Goal: Information Seeking & Learning: Learn about a topic

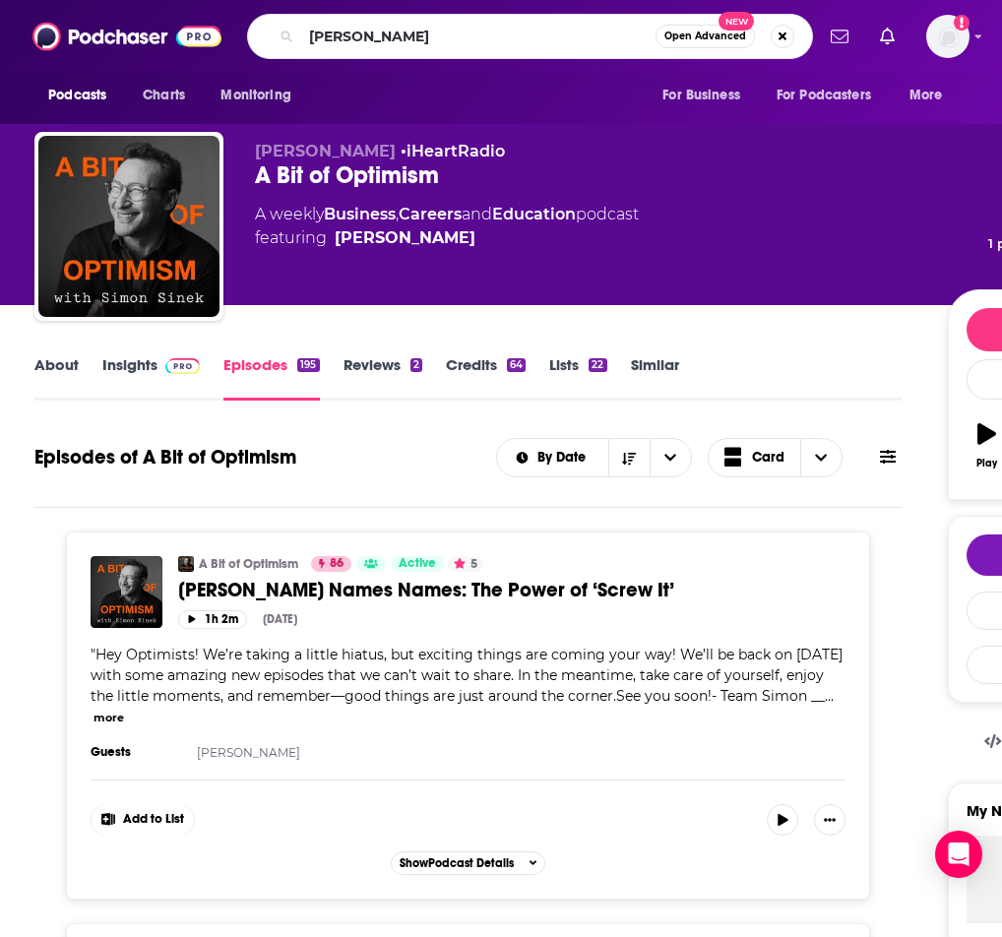
type input "[PERSON_NAME]"
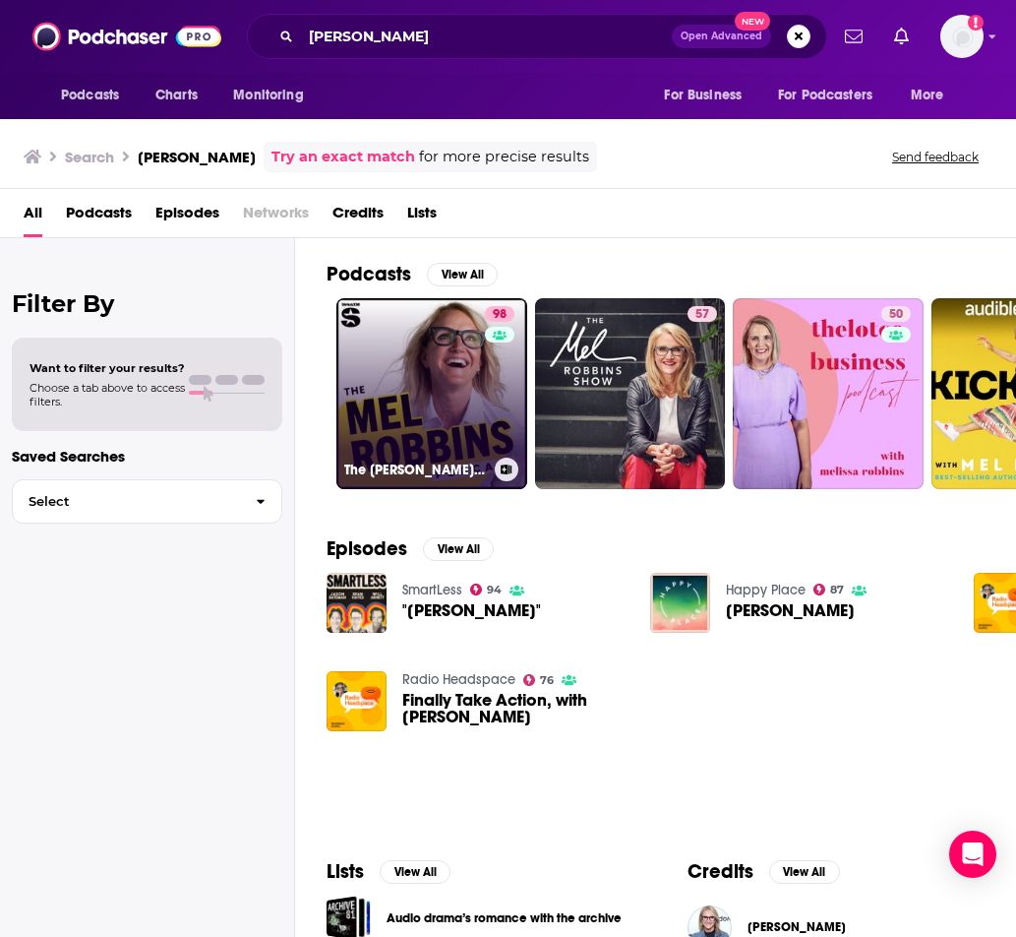
click at [449, 344] on link "98 The [PERSON_NAME] Podcast" at bounding box center [431, 393] width 191 height 191
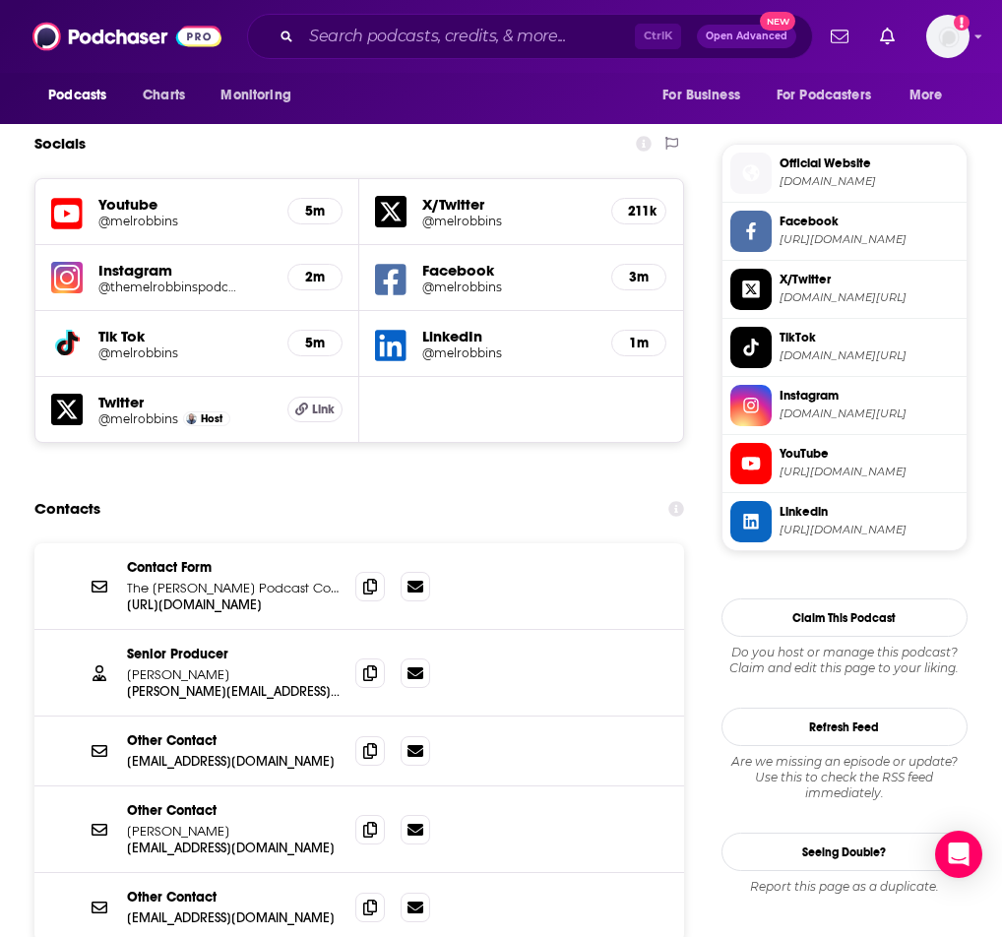
scroll to position [1771, 0]
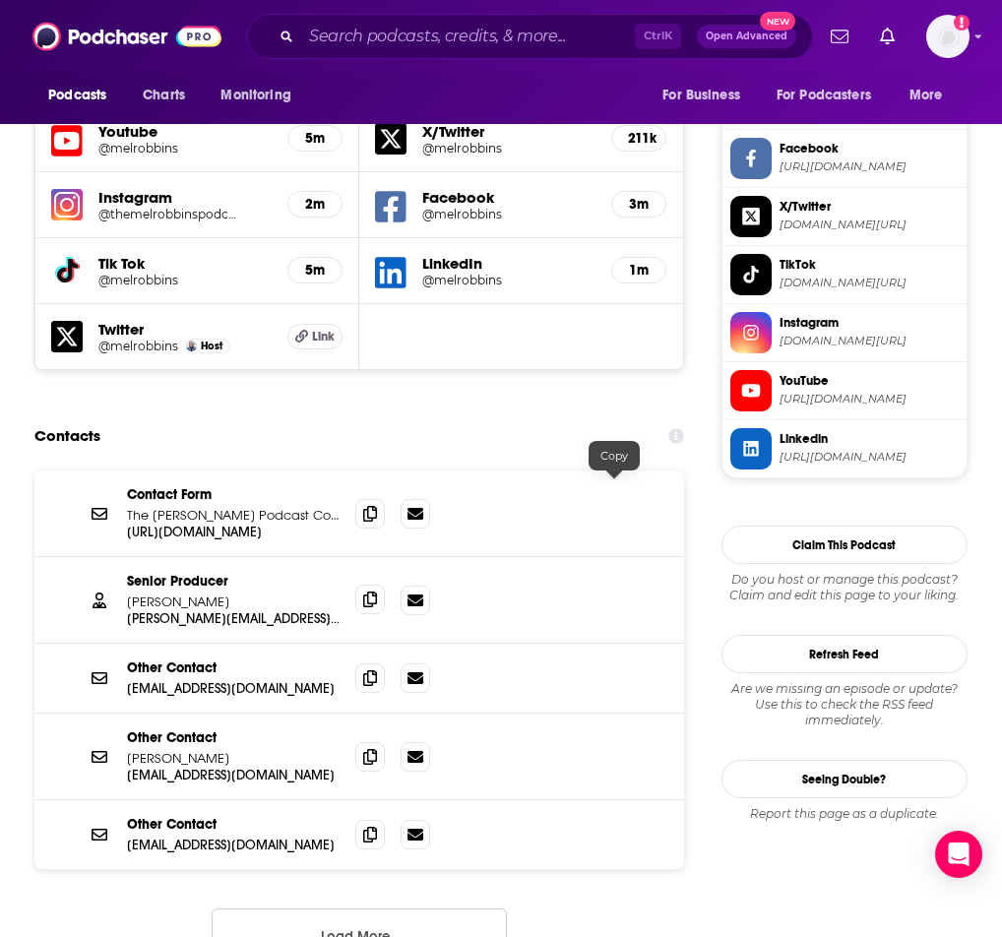
click at [377, 591] on icon at bounding box center [370, 599] width 14 height 16
click at [377, 748] on icon at bounding box center [370, 756] width 14 height 16
click at [377, 825] on icon at bounding box center [370, 833] width 14 height 16
